Goal: Task Accomplishment & Management: Manage account settings

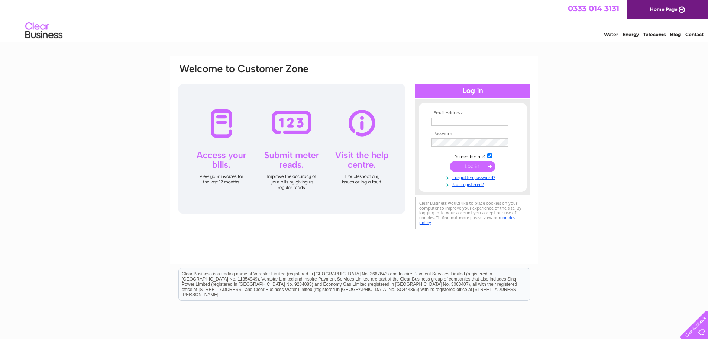
type input "rivershackboats@hotmail.com"
click at [472, 165] on input "submit" at bounding box center [473, 166] width 46 height 10
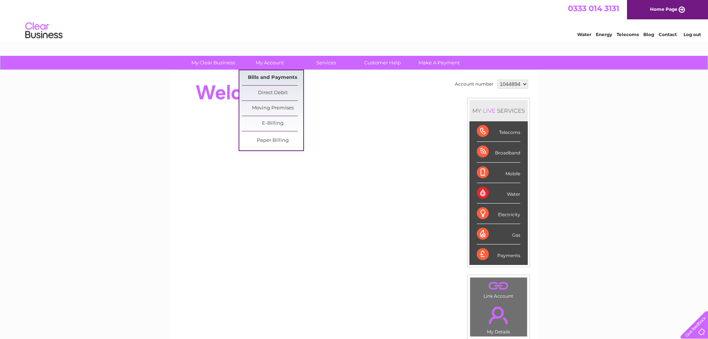
click at [267, 78] on link "Bills and Payments" at bounding box center [272, 77] width 61 height 15
click at [262, 76] on link "Bills and Payments" at bounding box center [272, 77] width 61 height 15
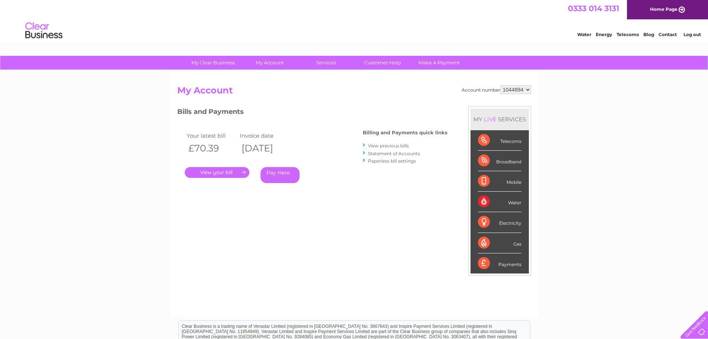
click at [229, 172] on link "." at bounding box center [217, 172] width 65 height 11
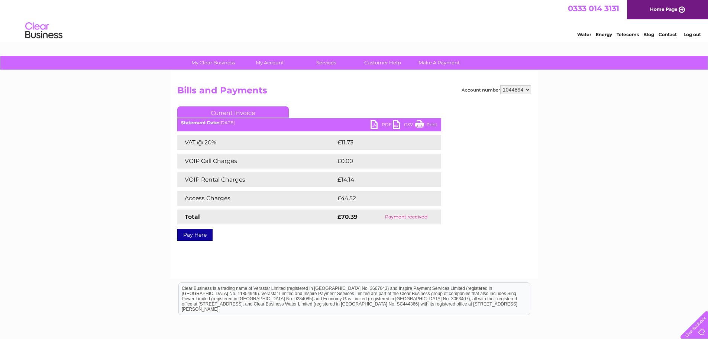
click at [372, 127] on link "PDF" at bounding box center [381, 125] width 22 height 11
